Goal: Register for event/course

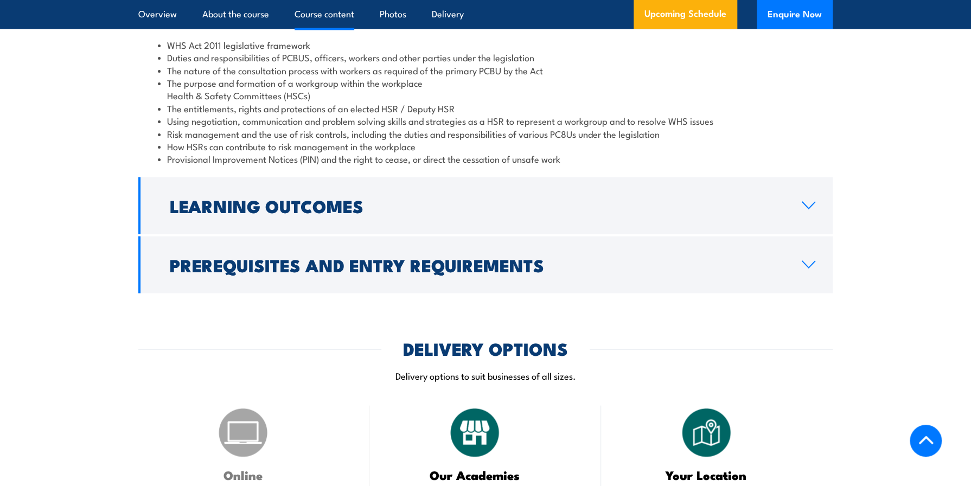
scroll to position [1248, 0]
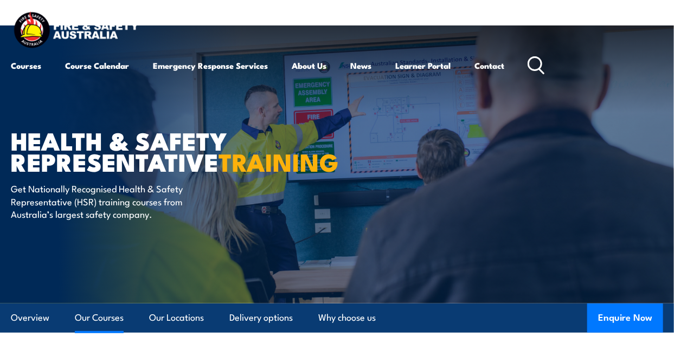
click at [106, 319] on link "Our Courses" at bounding box center [99, 318] width 49 height 29
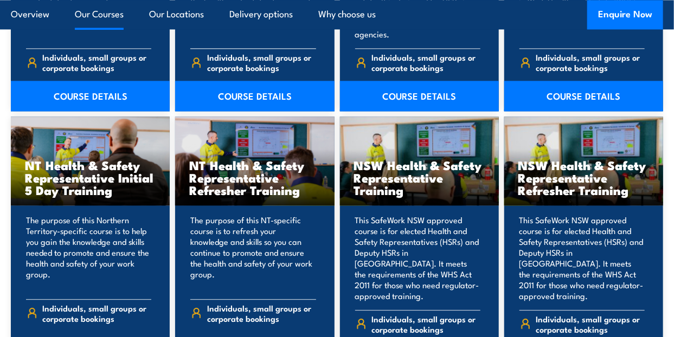
scroll to position [1076, 0]
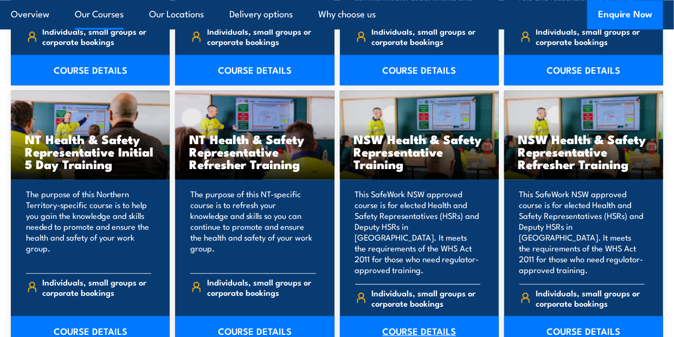
click at [427, 316] on link "COURSE DETAILS" at bounding box center [419, 331] width 159 height 30
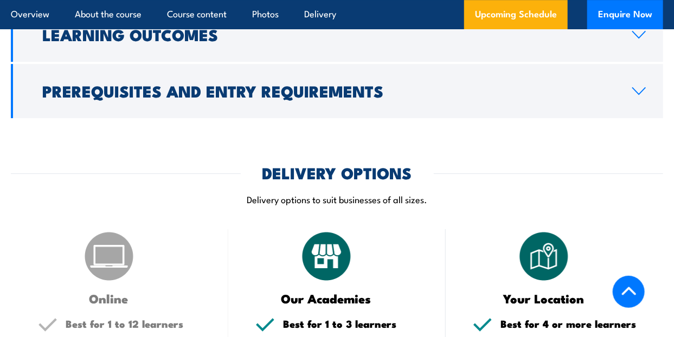
scroll to position [1465, 0]
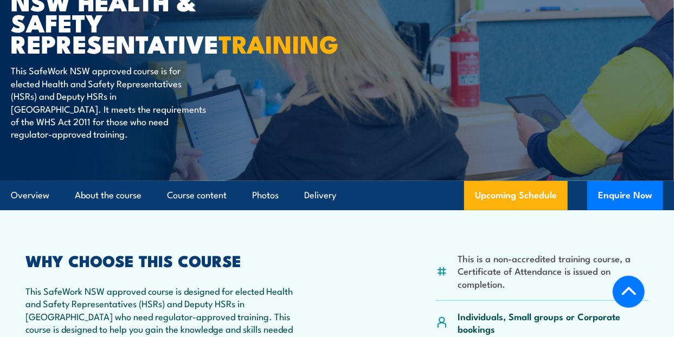
scroll to position [54, 0]
